Goal: Information Seeking & Learning: Learn about a topic

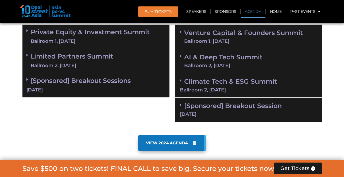
scroll to position [306, 0]
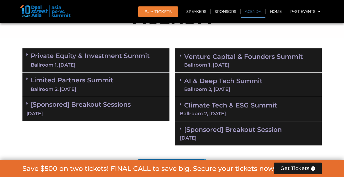
click at [199, 130] on link "[Sponsored] Breakout Session 11 Sept" at bounding box center [248, 133] width 137 height 15
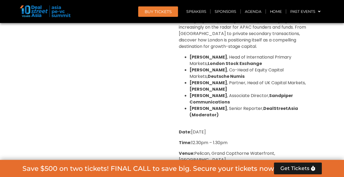
scroll to position [371, 0]
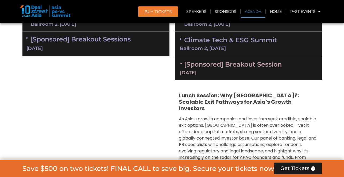
click at [198, 49] on div "Ballroom 2, [DATE]" at bounding box center [248, 48] width 137 height 5
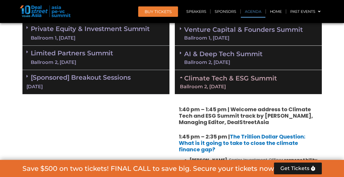
scroll to position [317, 0]
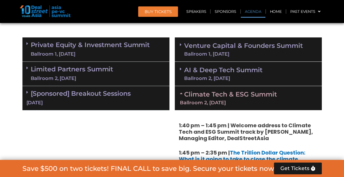
click at [200, 52] on div "Ballroom 1, 11 Sept" at bounding box center [243, 54] width 119 height 5
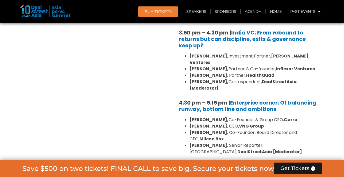
scroll to position [874, 0]
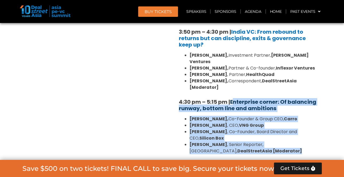
drag, startPoint x: 260, startPoint y: 105, endPoint x: 233, endPoint y: 63, distance: 49.3
copy div "Enterprise corner: Of balancing runway, bottom line and ambitions Aaron Tan, Co…"
click at [248, 98] on link "Enterprise corner: Of balancing runway, bottom line and ambitions" at bounding box center [247, 105] width 137 height 14
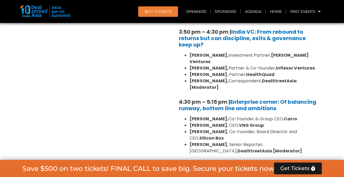
drag, startPoint x: 173, startPoint y: 62, endPoint x: 227, endPoint y: 62, distance: 53.8
copy strong "4:30 pm – 5:15 pm"
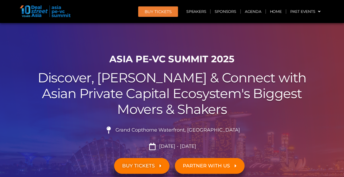
scroll to position [5, 0]
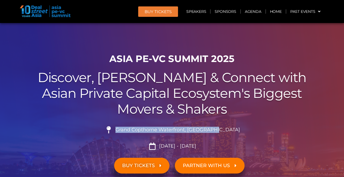
drag, startPoint x: 231, startPoint y: 128, endPoint x: 130, endPoint y: 128, distance: 101.1
click at [130, 128] on li "Grand Copthorne Waterfront, Singapore​" at bounding box center [172, 132] width 300 height 12
copy span "Grand Copthorne Waterfront, Singapore​"
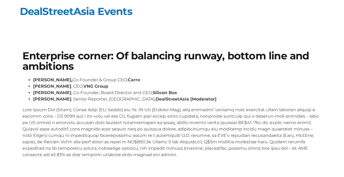
click at [144, 66] on h1 "Enterprise corner: Of balancing runway, bottom line and ambitions" at bounding box center [172, 61] width 300 height 21
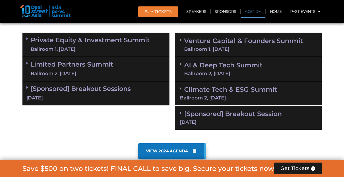
scroll to position [321, 0]
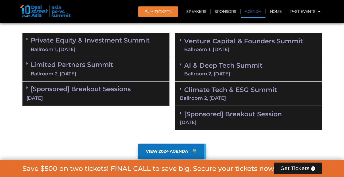
click at [225, 91] on link "Climate Tech & ESG Summit Ballroom 2, 11 Sept" at bounding box center [248, 93] width 137 height 15
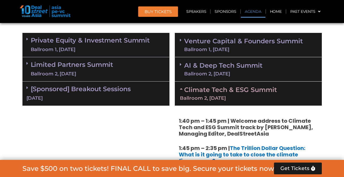
click at [79, 71] on div "Ballroom 2, [DATE]" at bounding box center [72, 74] width 83 height 7
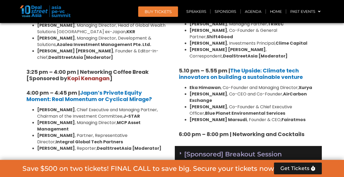
scroll to position [894, 0]
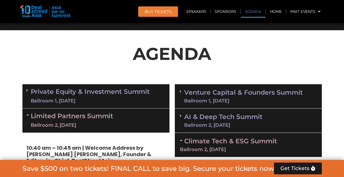
click at [84, 89] on link "Private Equity & Investment Summit Ballroom 1, 10 Sept" at bounding box center [90, 96] width 119 height 16
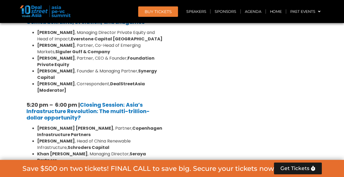
scroll to position [972, 0]
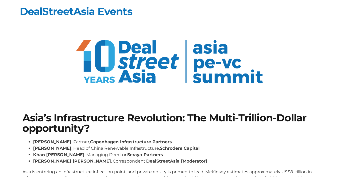
scroll to position [90, 0]
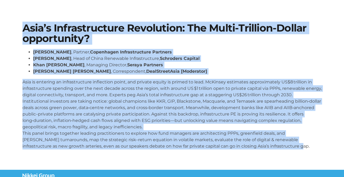
drag, startPoint x: 274, startPoint y: 147, endPoint x: 12, endPoint y: 28, distance: 287.2
click at [12, 28] on section "Asia’s Infrastructure Revolution: The Multi-Trillion-Dollar opportunity? [PERSO…" at bounding box center [172, 88] width 344 height 163
copy div "Lore’i Dolorsitametco Adipiscing: Eli Seddo-Eiusmodt-Incidi utlaboreetd? Magna …"
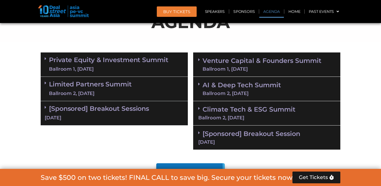
scroll to position [298, 0]
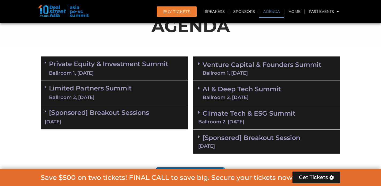
click at [144, 71] on div "Ballroom 1, [DATE]" at bounding box center [108, 73] width 119 height 7
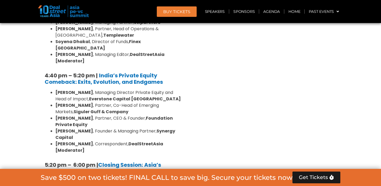
scroll to position [996, 0]
